Goal: Task Accomplishment & Management: Manage account settings

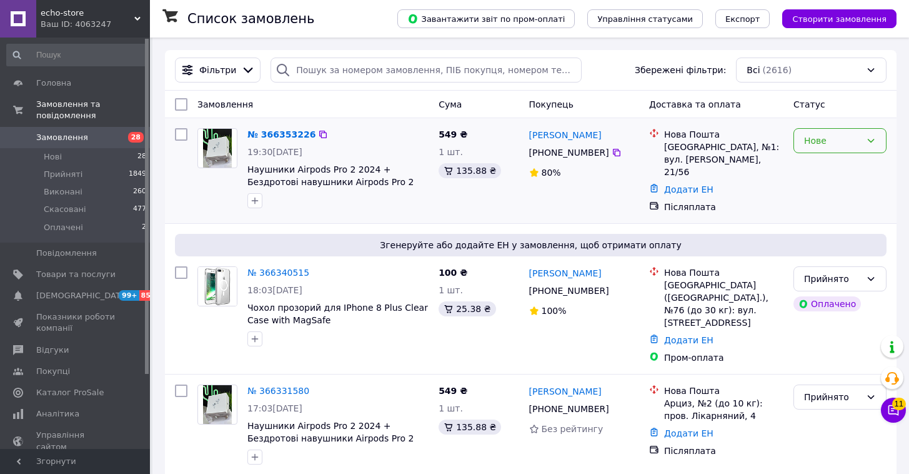
click at [824, 139] on div "Нове" at bounding box center [832, 141] width 57 height 14
click at [818, 184] on li "Виконано" at bounding box center [840, 190] width 92 height 22
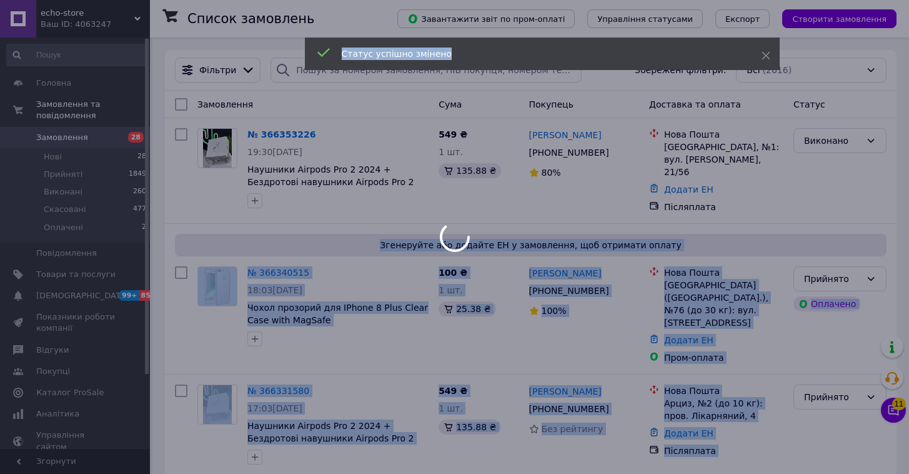
click at [827, 140] on div at bounding box center [454, 237] width 909 height 474
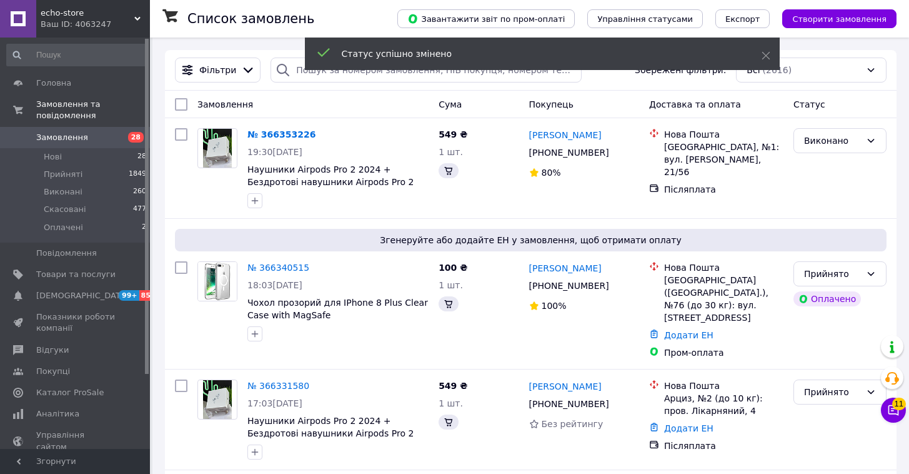
click at [822, 146] on div "Виконано" at bounding box center [832, 141] width 57 height 14
click at [817, 161] on li "Прийнято" at bounding box center [840, 167] width 92 height 22
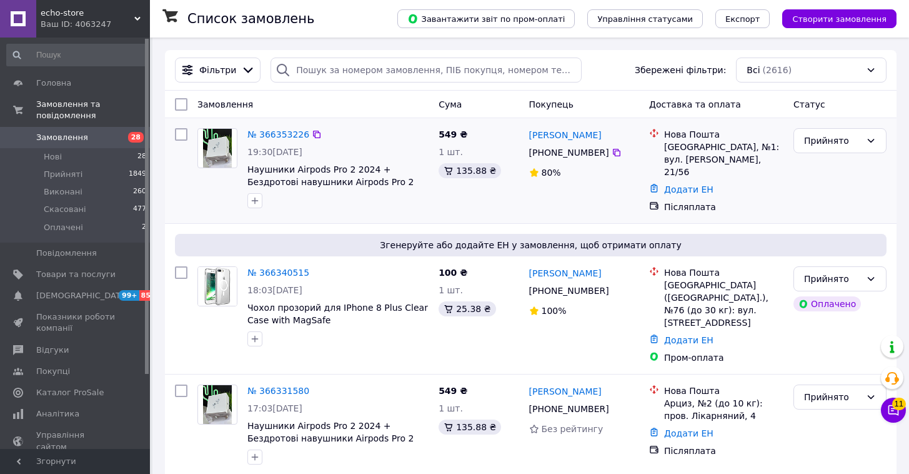
click at [664, 181] on div "Додати ЕН" at bounding box center [724, 189] width 124 height 17
click at [676, 184] on link "Додати ЕН" at bounding box center [688, 189] width 49 height 10
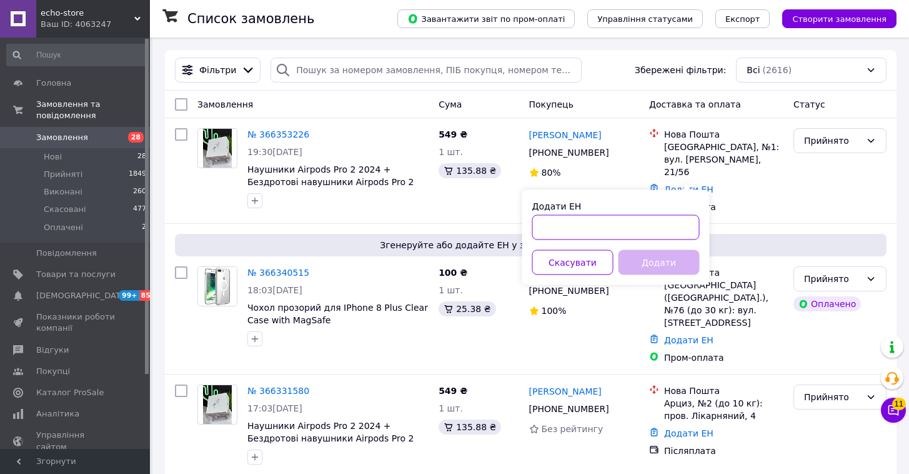
click at [602, 219] on input "Додати ЕН" at bounding box center [615, 227] width 167 height 25
paste input "20451269274815"
type input "20451269274815"
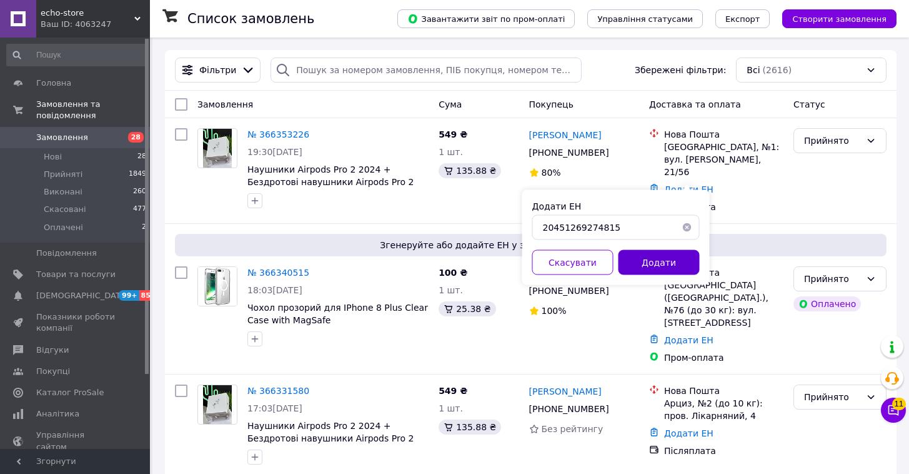
click at [631, 257] on button "Додати" at bounding box center [659, 262] width 81 height 25
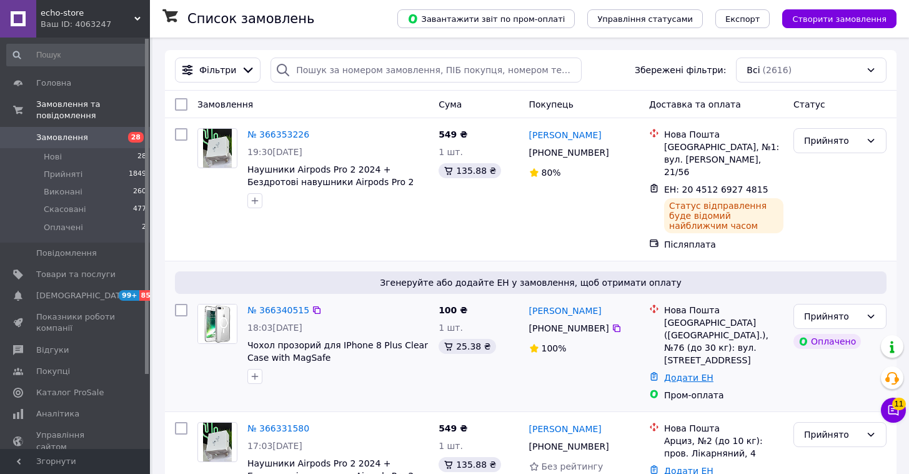
click at [674, 372] on link "Додати ЕН" at bounding box center [688, 377] width 49 height 10
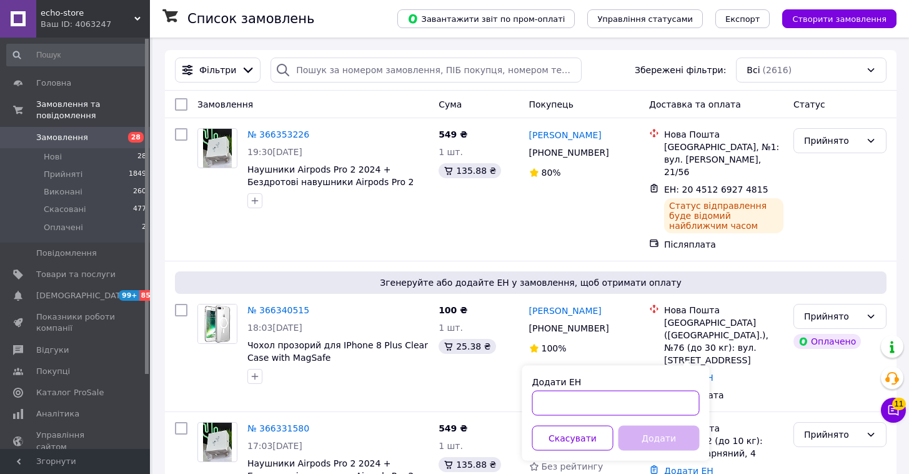
click at [631, 391] on input "Додати ЕН" at bounding box center [615, 403] width 167 height 25
paste input "20451269274944"
type input "20451269274944"
click at [641, 432] on button "Додати" at bounding box center [659, 438] width 81 height 25
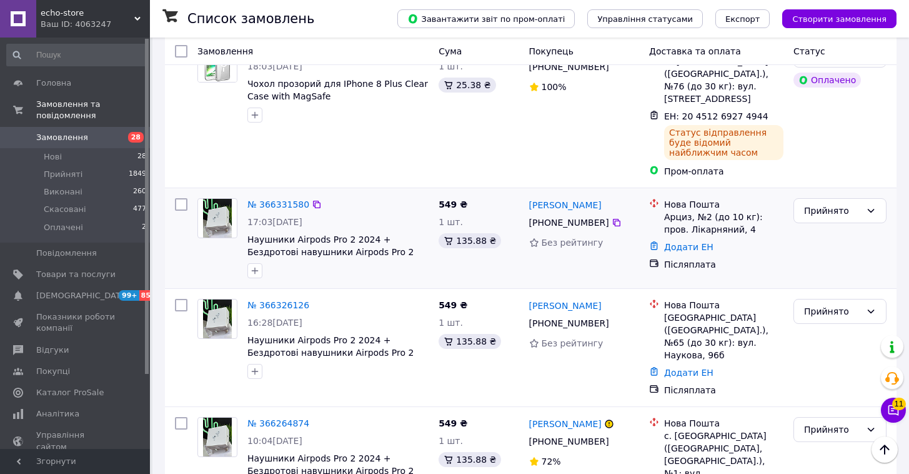
scroll to position [261, 0]
click at [686, 242] on link "Додати ЕН" at bounding box center [688, 247] width 49 height 10
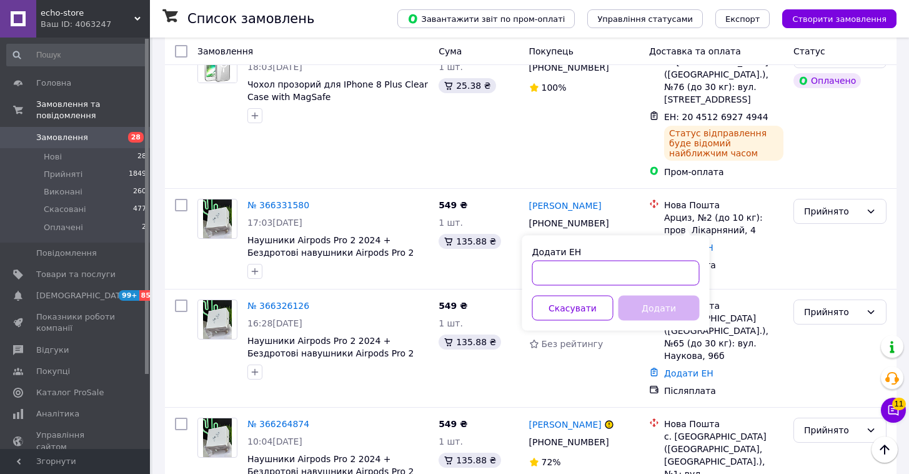
click at [649, 267] on input "Додати ЕН" at bounding box center [615, 273] width 167 height 25
paste input "20451269275128"
type input "20451269275128"
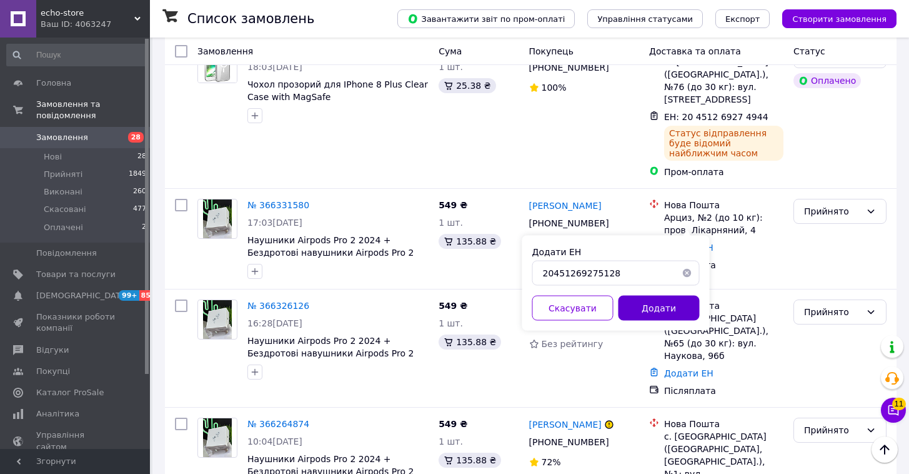
click at [647, 306] on button "Додати" at bounding box center [659, 308] width 81 height 25
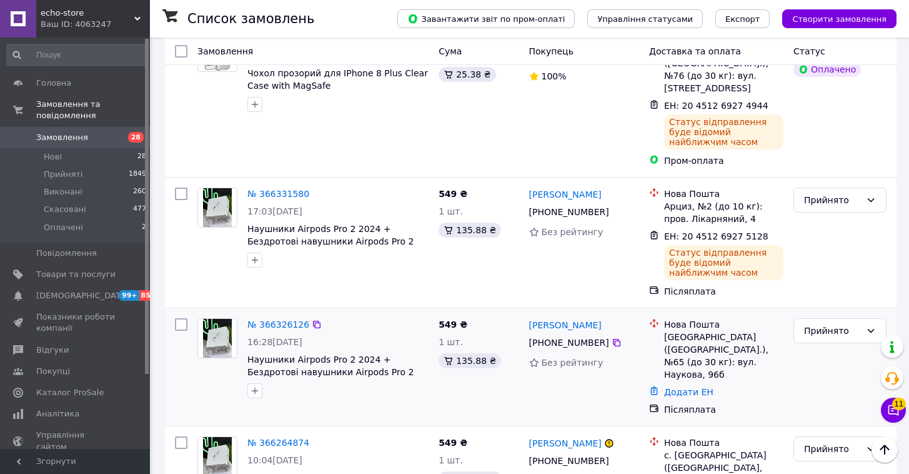
scroll to position [279, 0]
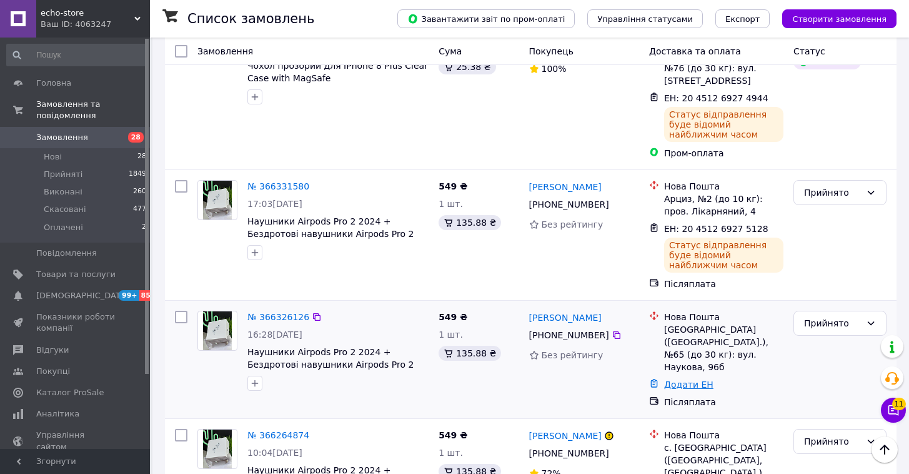
click at [674, 379] on link "Додати ЕН" at bounding box center [688, 384] width 49 height 10
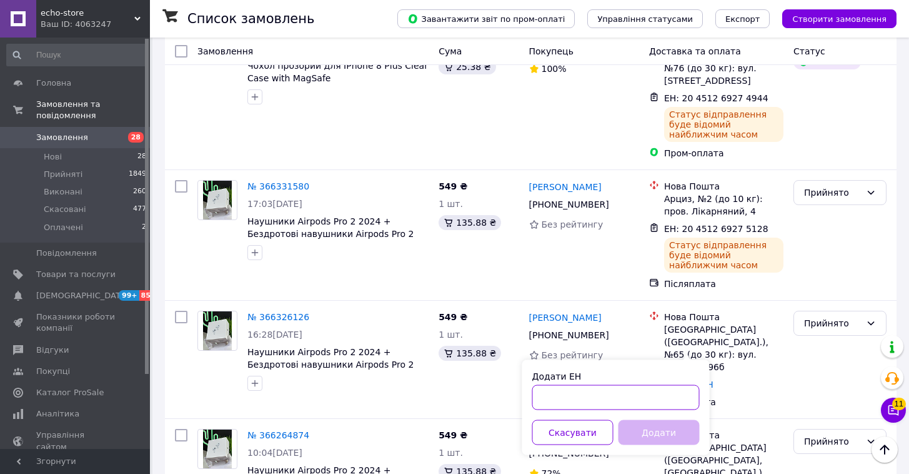
click at [624, 392] on input "Додати ЕН" at bounding box center [615, 397] width 167 height 25
paste input "20451269275288"
type input "20451269275288"
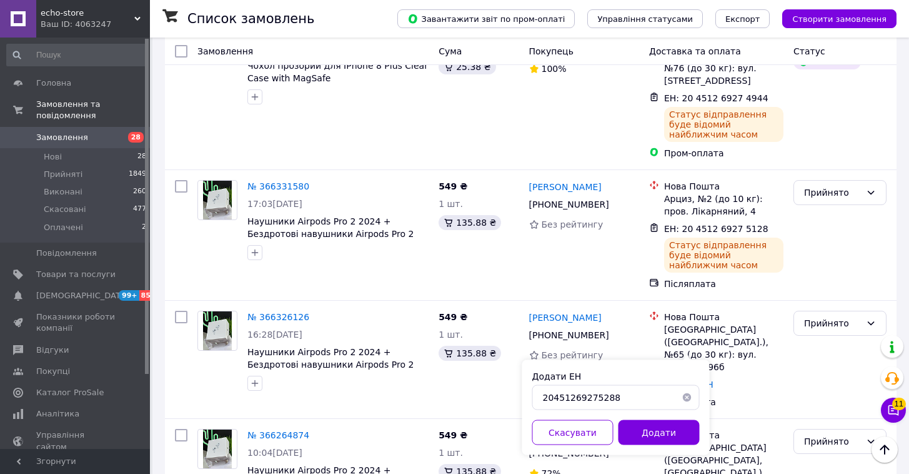
click at [636, 414] on div "Додати ЕН 20451269275288 Скасувати Додати" at bounding box center [615, 407] width 187 height 95
click at [636, 421] on button "Додати" at bounding box center [659, 432] width 81 height 25
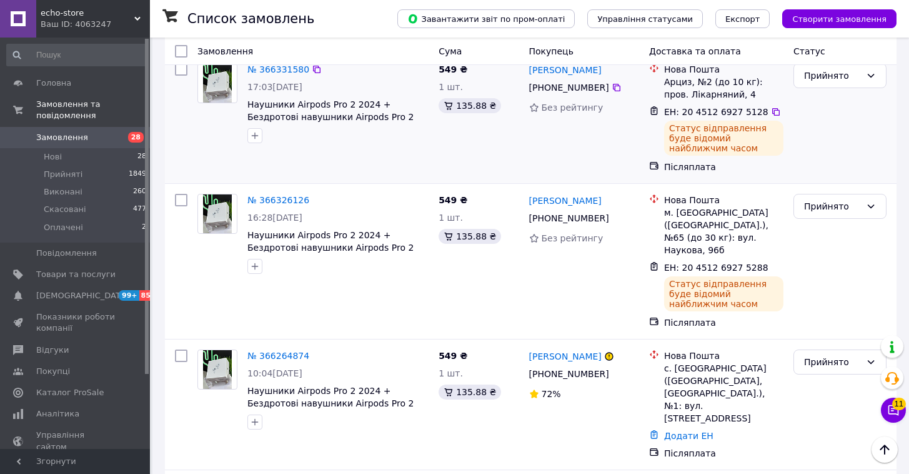
scroll to position [398, 0]
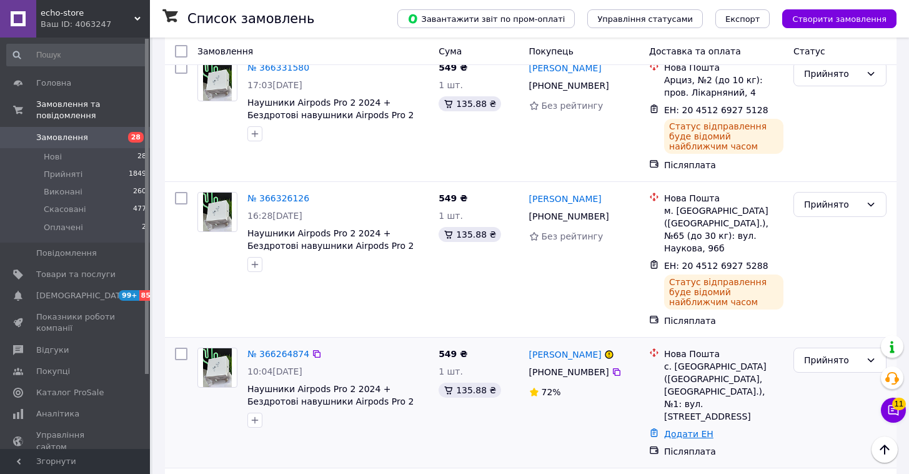
click at [679, 429] on link "Додати ЕН" at bounding box center [688, 434] width 49 height 10
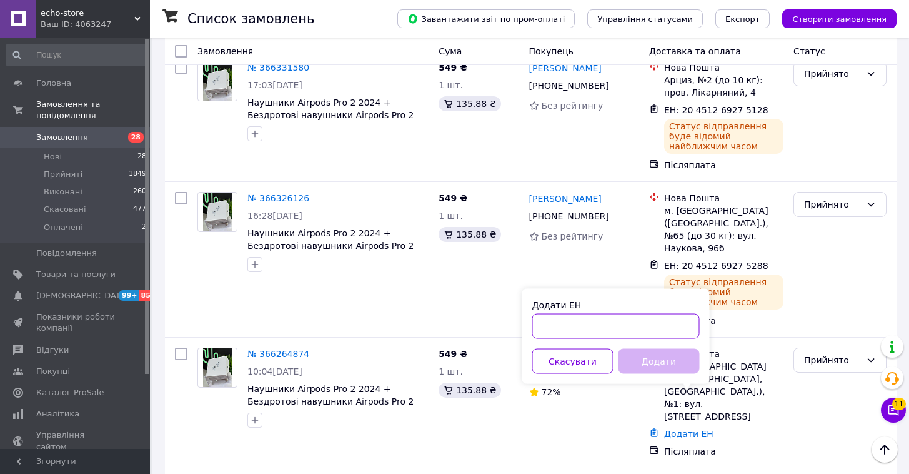
click at [657, 329] on input "Додати ЕН" at bounding box center [615, 326] width 167 height 25
paste input "20451269275417"
type input "20451269275417"
click at [649, 357] on button "Додати" at bounding box center [659, 361] width 81 height 25
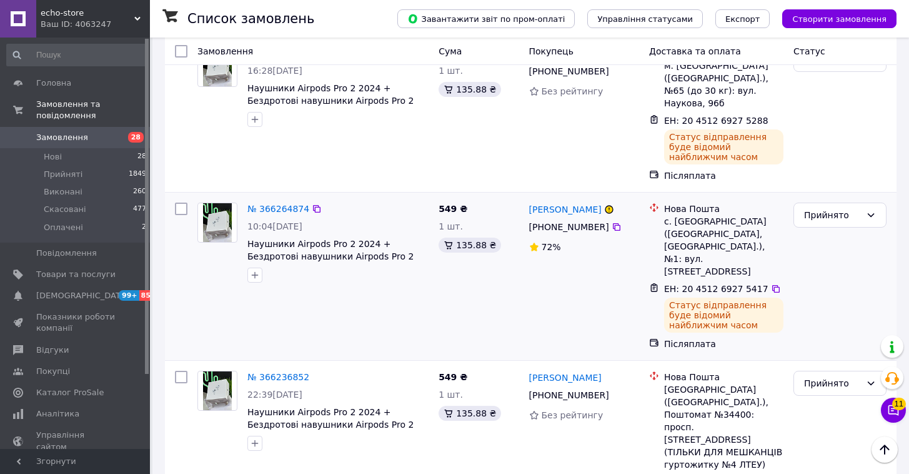
scroll to position [547, 0]
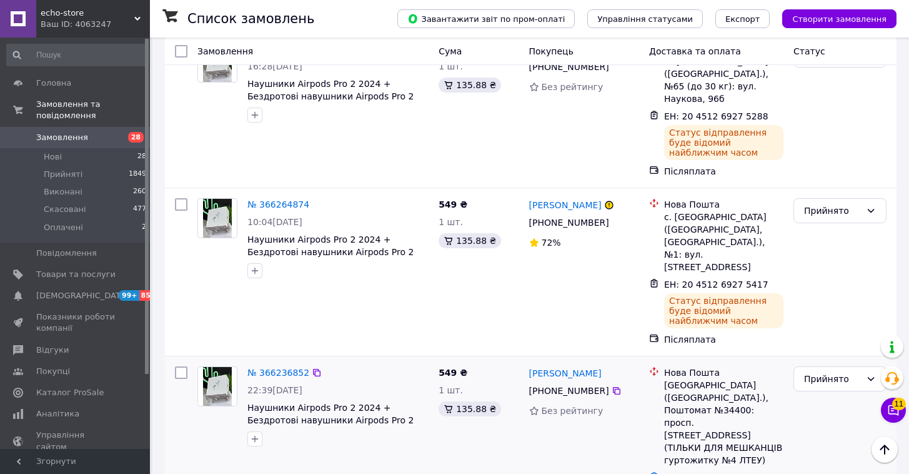
click at [671, 472] on link "Додати ЕН" at bounding box center [688, 477] width 49 height 10
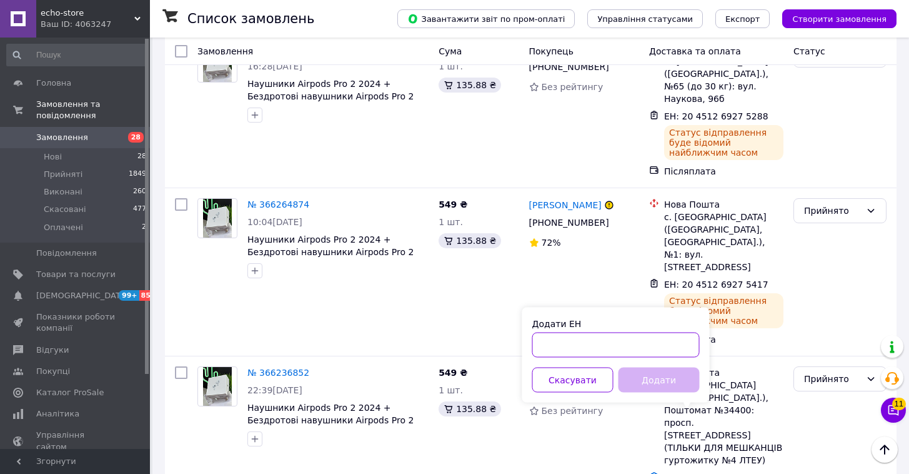
click at [659, 343] on input "Додати ЕН" at bounding box center [615, 344] width 167 height 25
paste input "20451269275575"
type input "20451269275575"
click at [647, 380] on button "Додати" at bounding box center [659, 379] width 81 height 25
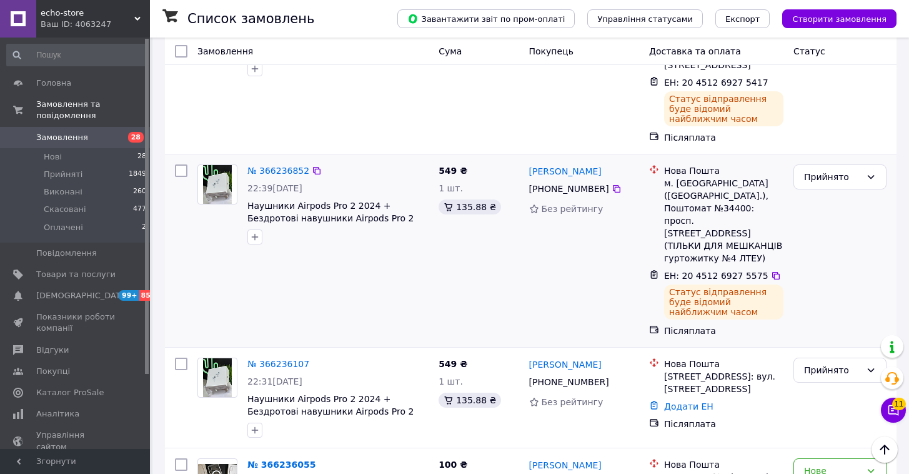
scroll to position [759, 0]
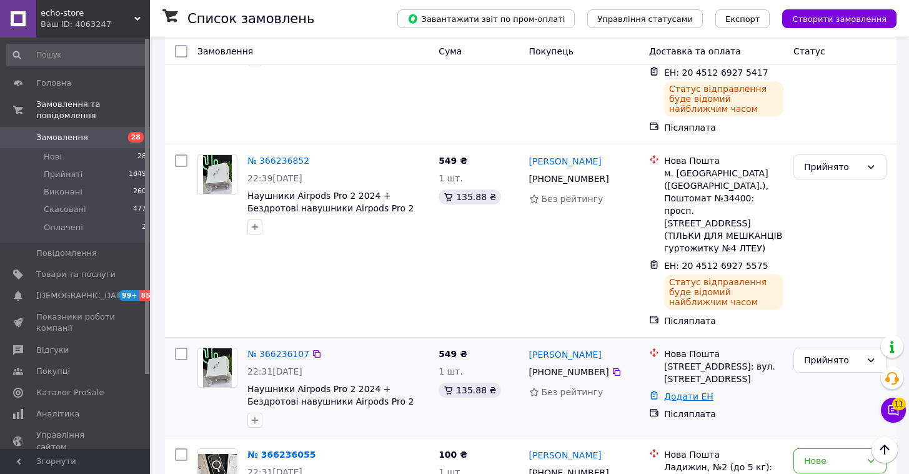
click at [674, 391] on link "Додати ЕН" at bounding box center [688, 396] width 49 height 10
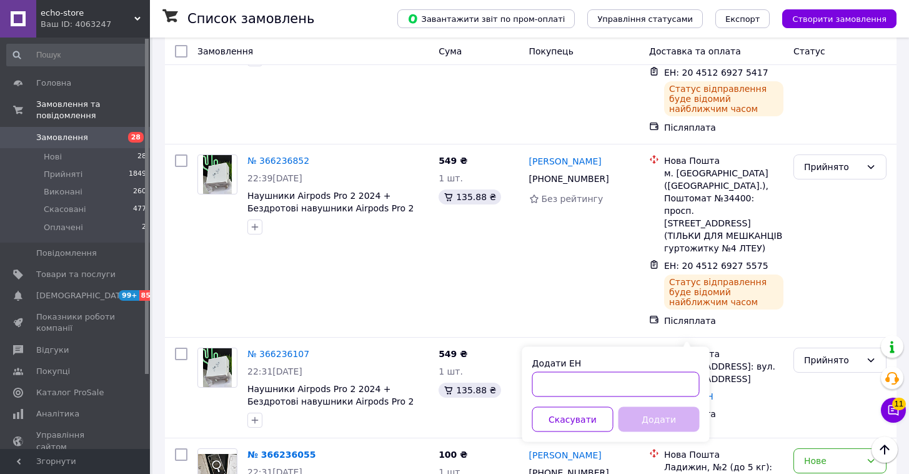
click at [637, 376] on input "Додати ЕН" at bounding box center [615, 384] width 167 height 25
paste input "20451269275712"
type input "20451269275712"
click at [644, 410] on button "Додати" at bounding box center [659, 419] width 81 height 25
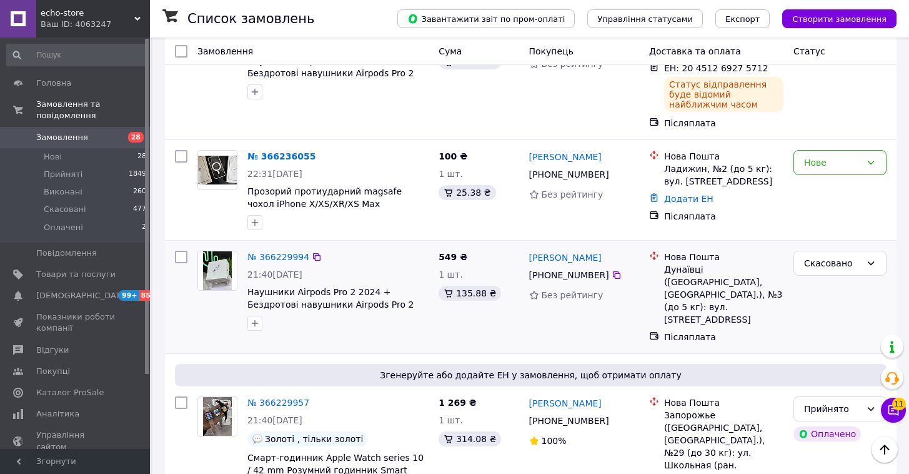
scroll to position [1090, 0]
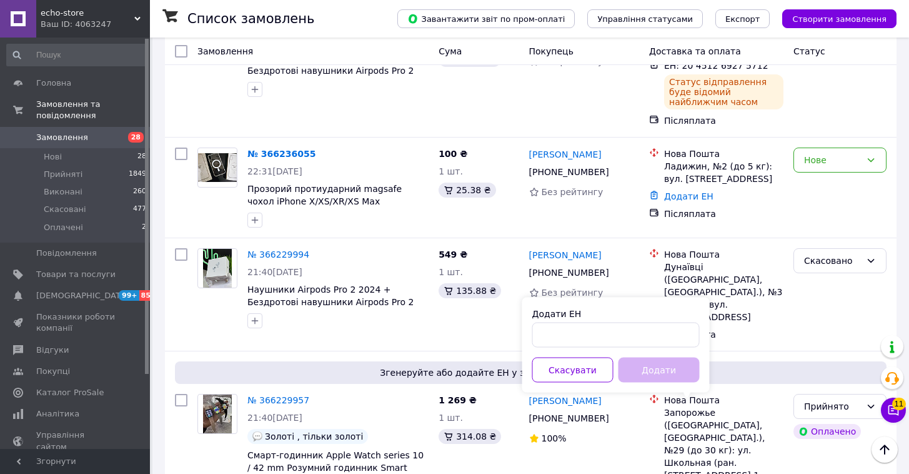
click at [636, 349] on div "Додати ЕН Скасувати Додати" at bounding box center [615, 344] width 187 height 95
click at [644, 332] on input "Додати ЕН" at bounding box center [615, 334] width 167 height 25
paste input "20451269275891"
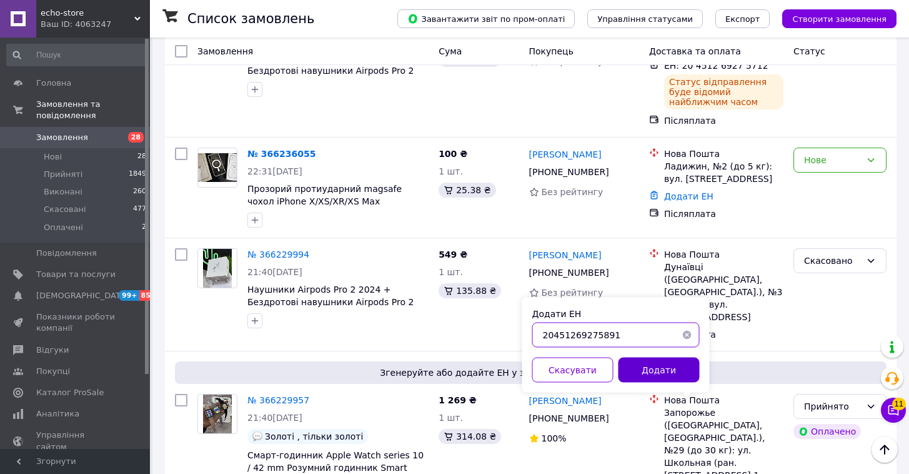
type input "20451269275891"
click at [644, 360] on button "Додати" at bounding box center [659, 369] width 81 height 25
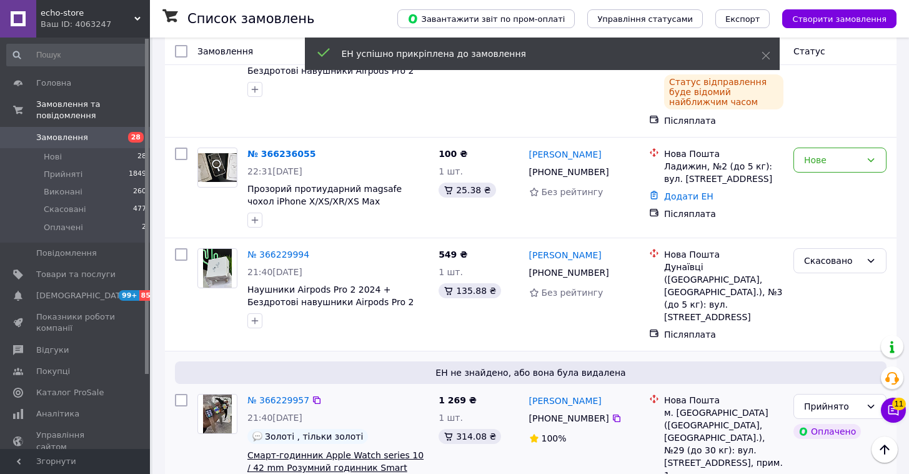
click at [305, 450] on span "Смарт-годинник Apple Watch series 10 / 42 mm Розумний годинник Smart Watch з ре…" at bounding box center [335, 467] width 176 height 35
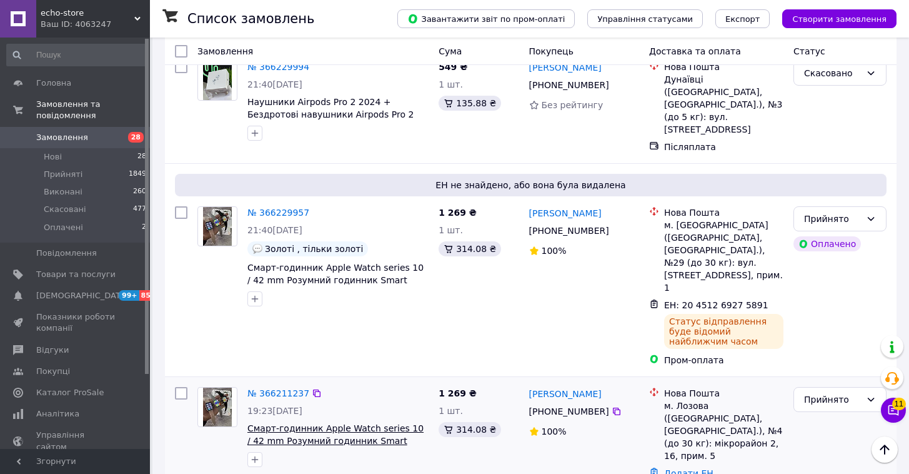
scroll to position [1279, 0]
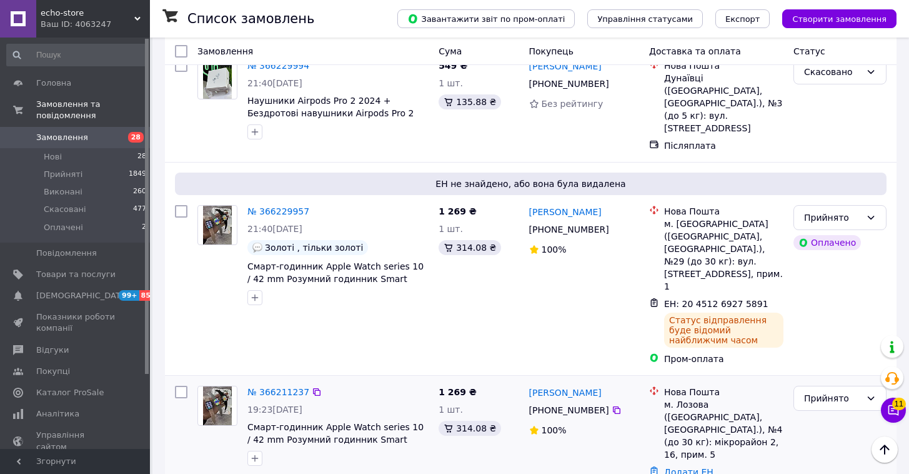
click at [679, 467] on link "Додати ЕН" at bounding box center [688, 472] width 49 height 10
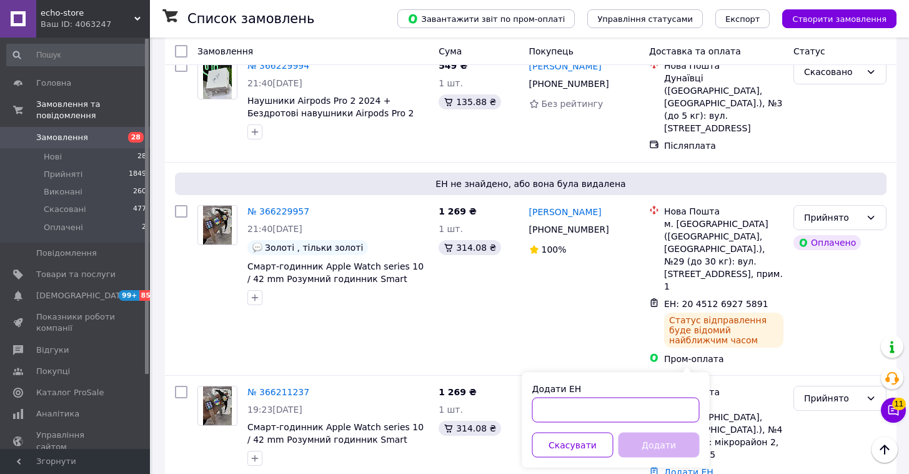
click at [622, 407] on input "Додати ЕН" at bounding box center [615, 409] width 167 height 25
paste input "20451269276159"
type input "20451269276159"
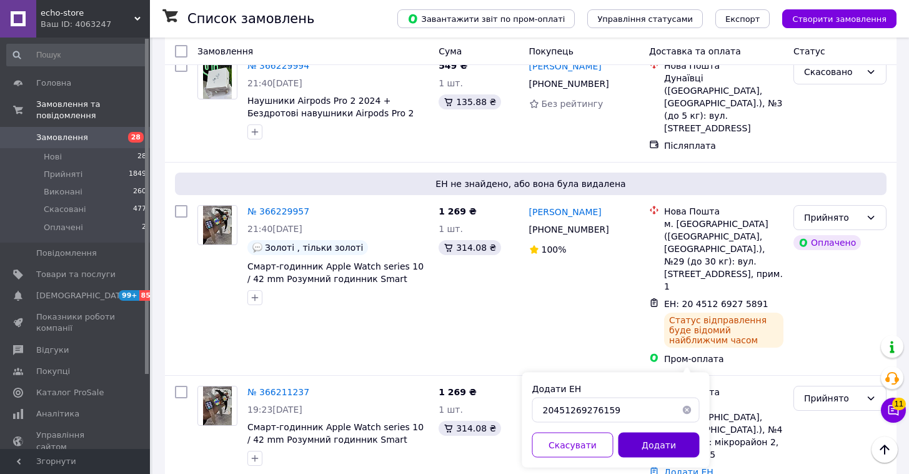
click at [633, 442] on button "Додати" at bounding box center [659, 444] width 81 height 25
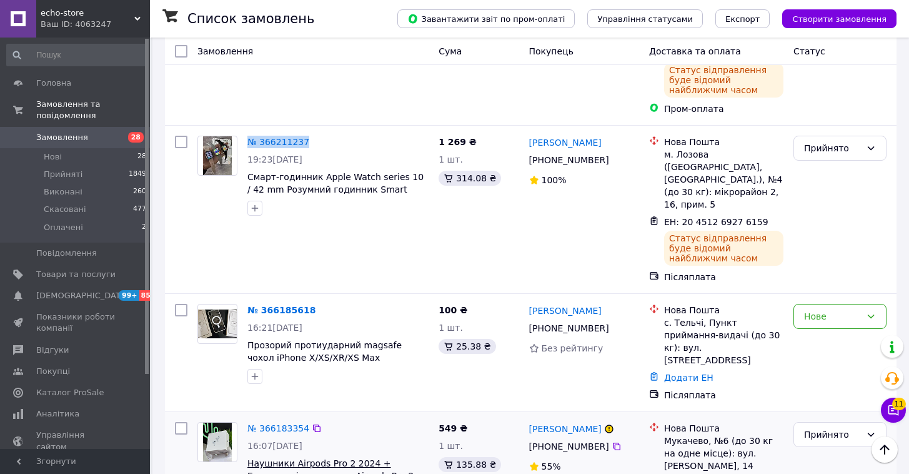
scroll to position [1485, 0]
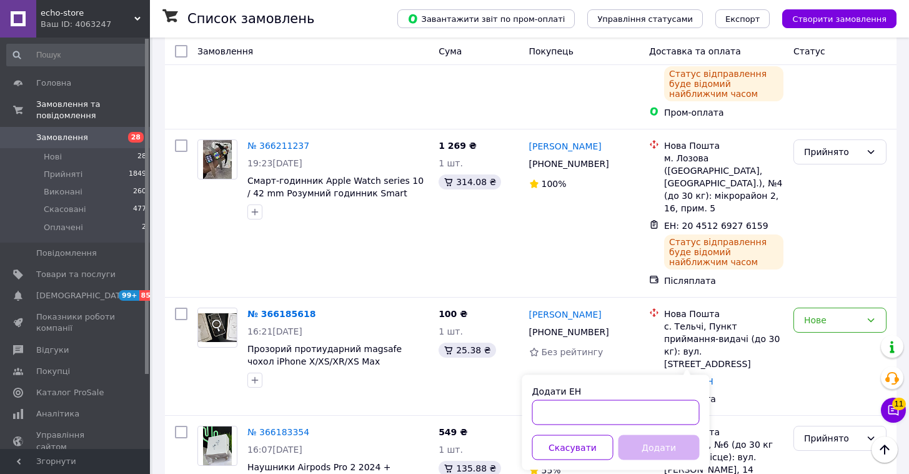
click at [636, 406] on input "Додати ЕН" at bounding box center [615, 412] width 167 height 25
paste input "20451269276427"
type input "20451269276427"
click at [638, 433] on div "Додати ЕН 20451269276427 Скасувати Додати" at bounding box center [615, 422] width 187 height 95
click at [638, 437] on button "Додати" at bounding box center [659, 447] width 81 height 25
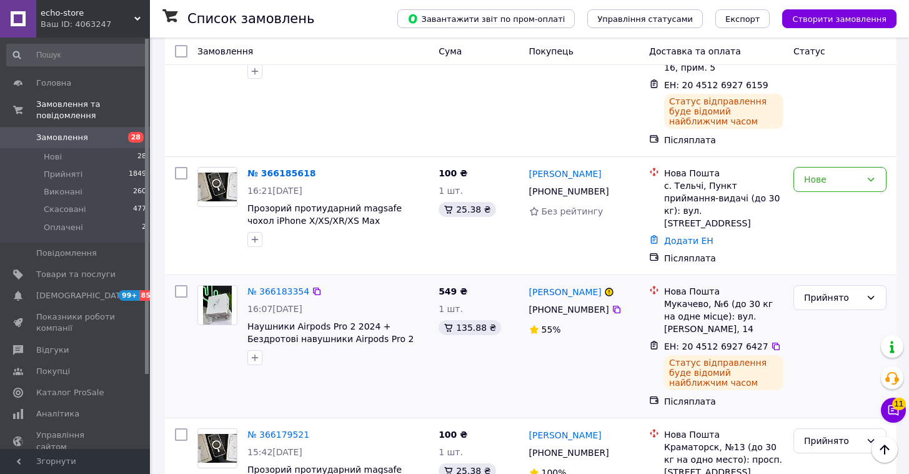
scroll to position [1599, 0]
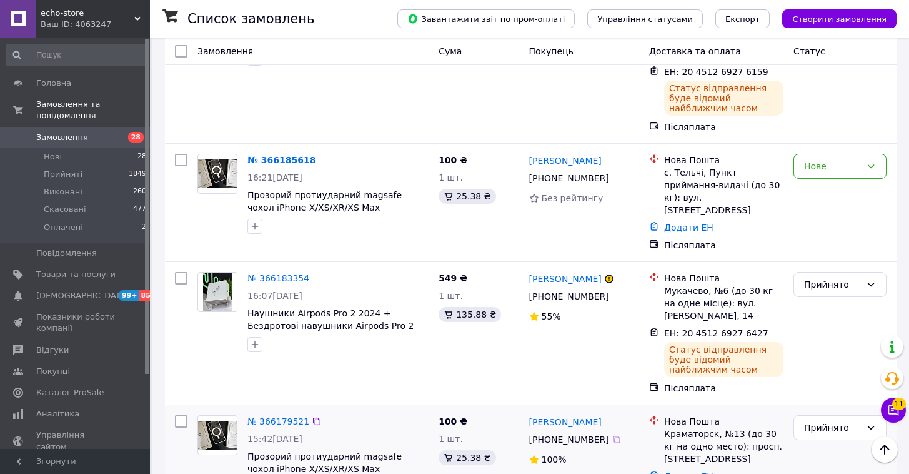
click at [669, 471] on link "Додати ЕН" at bounding box center [688, 476] width 49 height 10
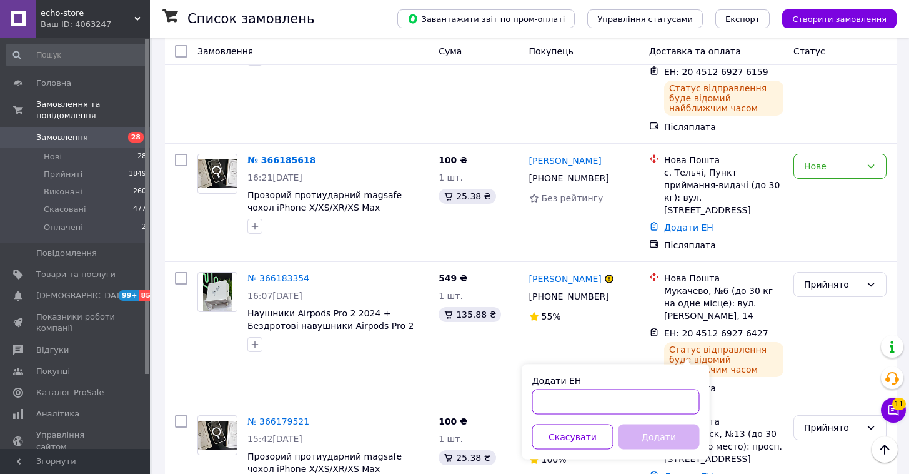
click at [658, 394] on input "Додати ЕН" at bounding box center [615, 401] width 167 height 25
paste input "20451269276561"
type input "20451269276561"
click at [658, 432] on button "Додати" at bounding box center [659, 436] width 81 height 25
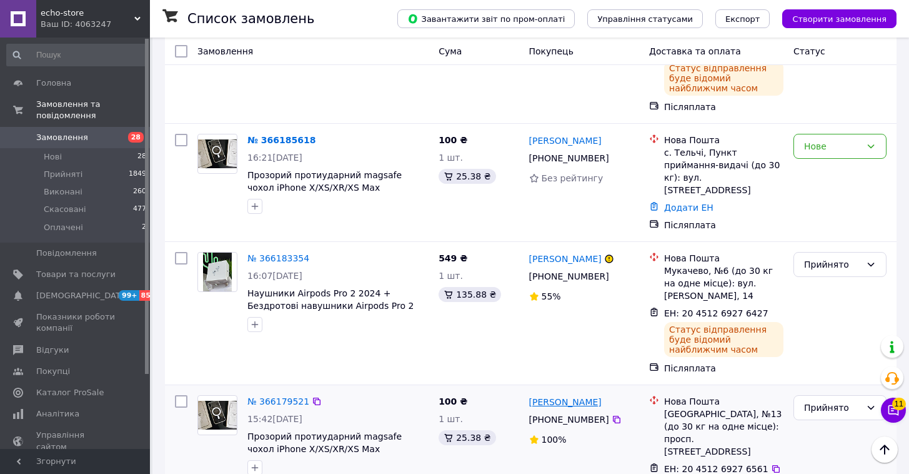
click at [551, 396] on link "Ірина Марченко" at bounding box center [565, 402] width 72 height 12
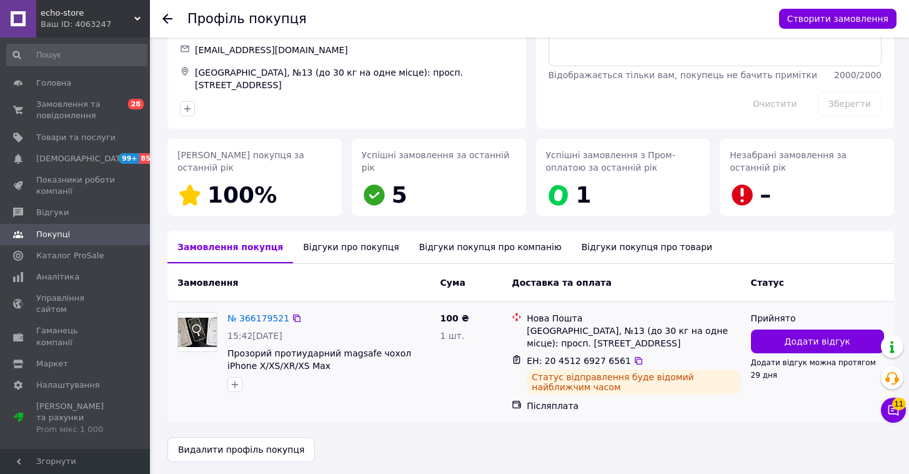
scroll to position [92, 0]
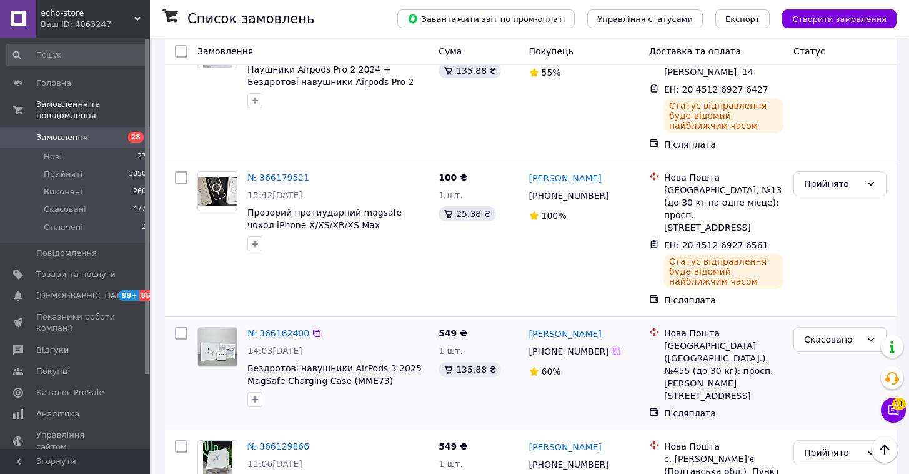
scroll to position [1803, 0]
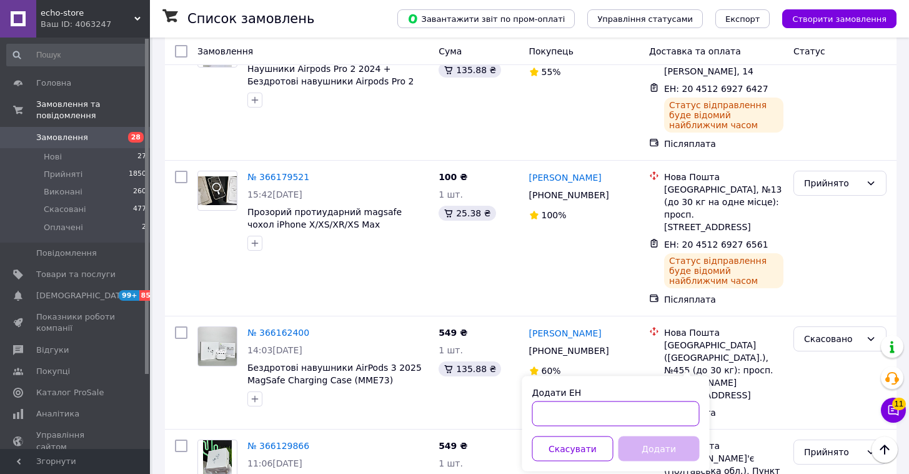
click at [630, 412] on input "Додати ЕН" at bounding box center [615, 413] width 167 height 25
paste input "20451269276929"
type input "20451269276929"
click at [641, 442] on button "Додати" at bounding box center [659, 448] width 81 height 25
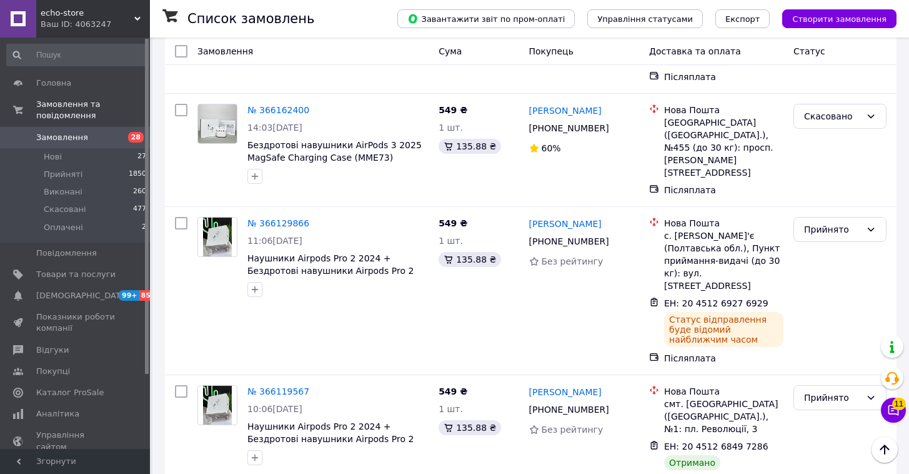
scroll to position [1967, 0]
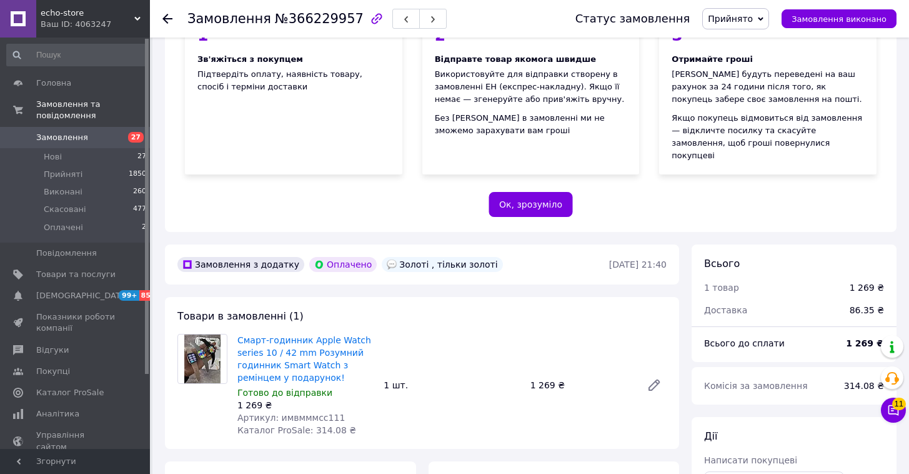
scroll to position [181, 0]
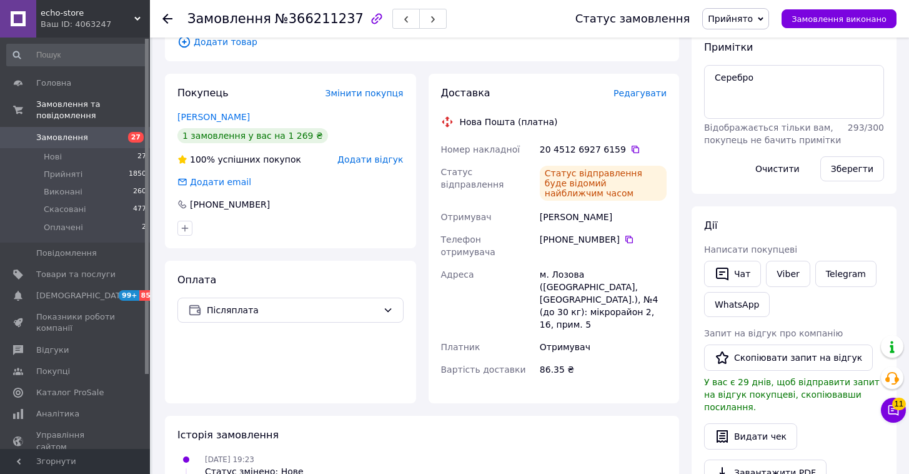
scroll to position [224, 0]
